Goal: Information Seeking & Learning: Learn about a topic

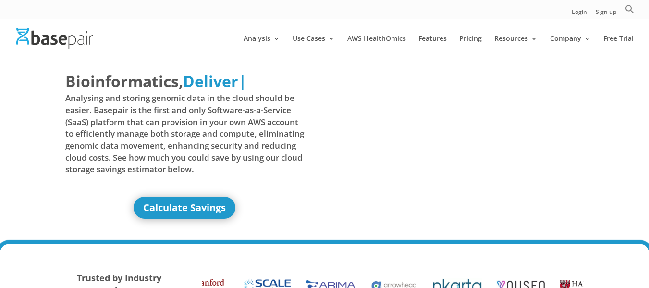
click at [621, 150] on div "Bioinformatics, Delivered Made Simple Accelerated Federated Deliver | Analysing…" at bounding box center [324, 150] width 649 height 187
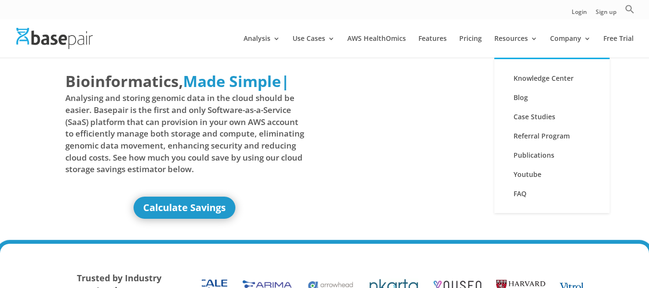
click at [545, 39] on li "Resources Knowledge Center Blog Case Studies Referral Program Publications Yout…" at bounding box center [521, 46] width 54 height 23
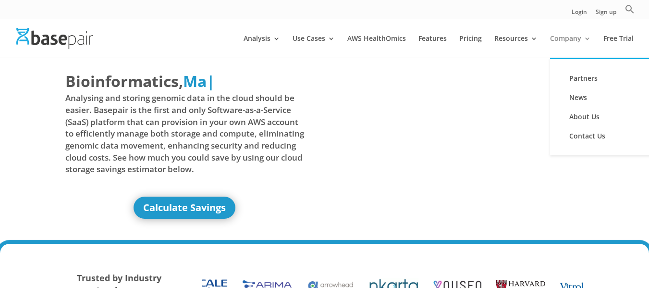
click at [567, 36] on link "Company" at bounding box center [570, 46] width 41 height 23
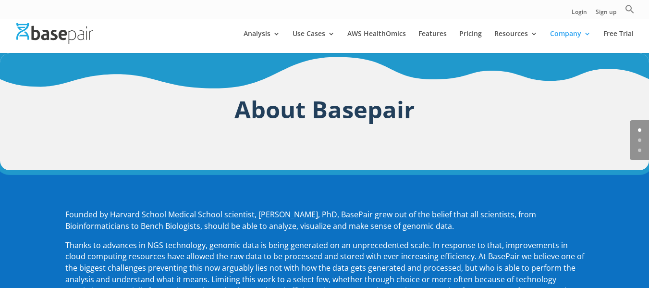
click at [492, 29] on div at bounding box center [338, 33] width 649 height 38
click at [178, 60] on div "About Basepair" at bounding box center [324, 111] width 649 height 117
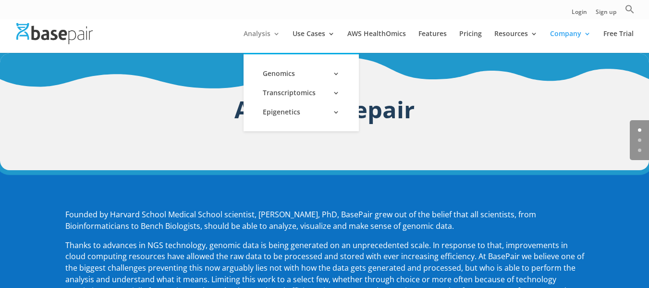
click at [268, 30] on link "Analysis" at bounding box center [261, 41] width 36 height 23
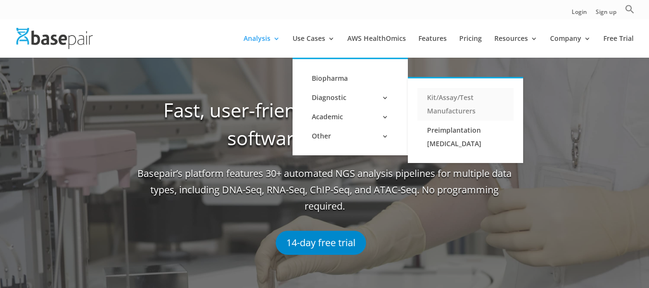
click at [437, 101] on link "Kit/Assay/Test Manufacturers" at bounding box center [465, 104] width 96 height 33
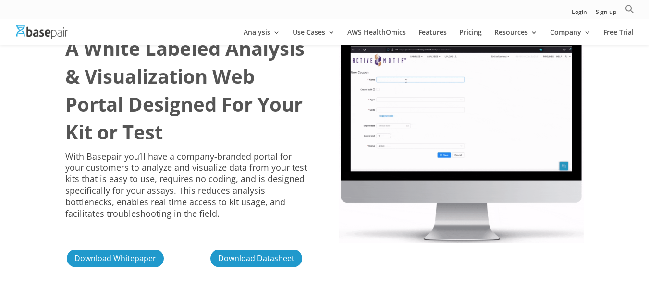
scroll to position [240, 0]
